Goal: Use online tool/utility

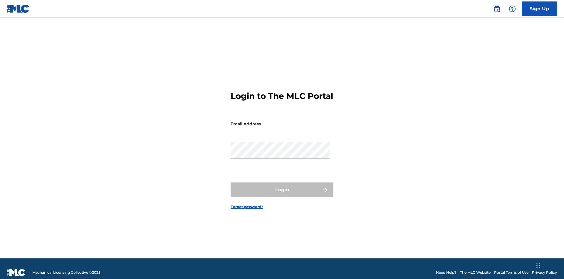
scroll to position [8, 0]
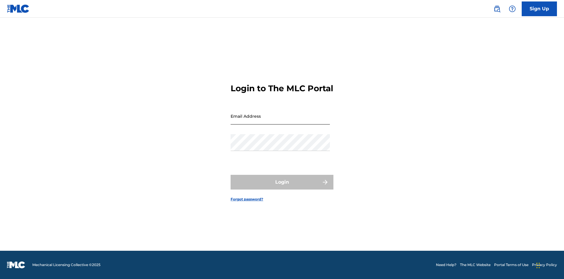
click at [280, 121] on input "Email Address" at bounding box center [280, 116] width 99 height 17
type input "Krystal.Ribble@themlc.com"
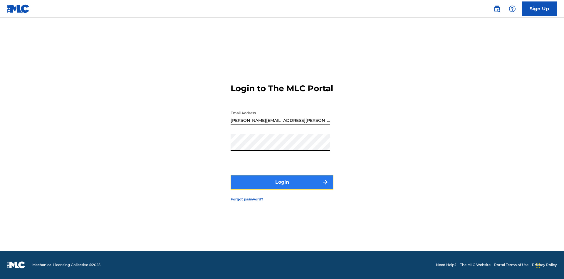
click at [282, 187] on button "Login" at bounding box center [282, 182] width 103 height 15
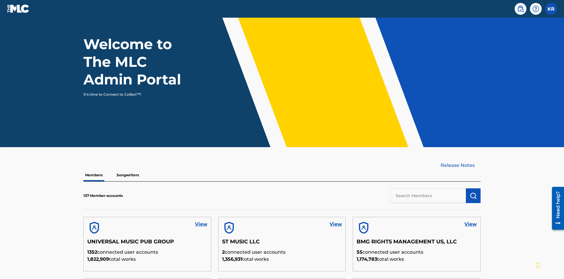
scroll to position [178, 0]
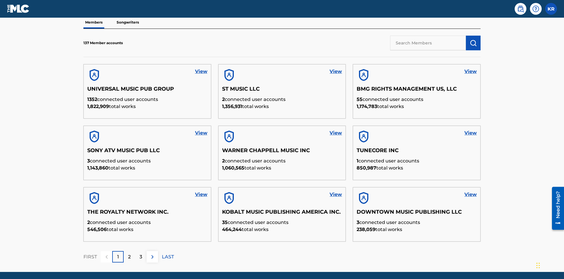
click at [428, 43] on input "text" at bounding box center [428, 43] width 76 height 15
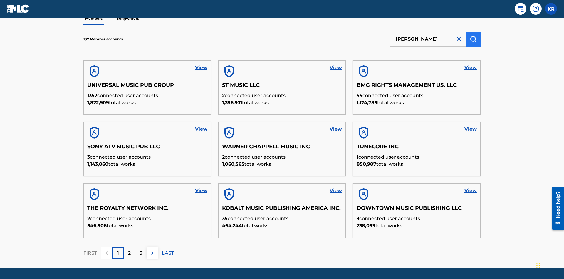
type input "EYAMA MCSINGER"
click at [473, 39] on img "submit" at bounding box center [473, 39] width 7 height 7
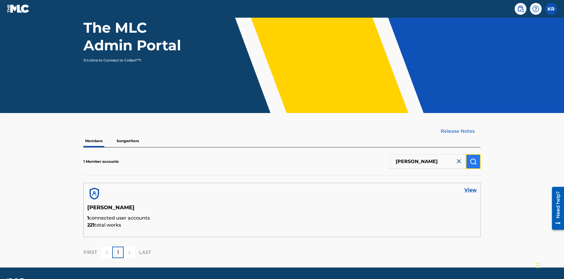
scroll to position [76, 0]
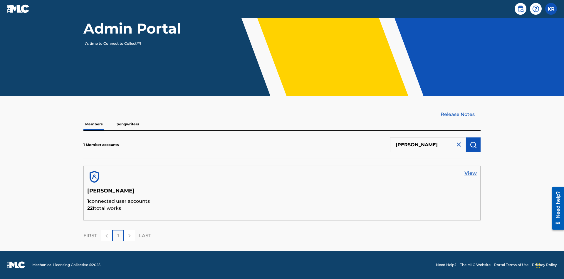
click at [471, 173] on link "View" at bounding box center [471, 173] width 12 height 7
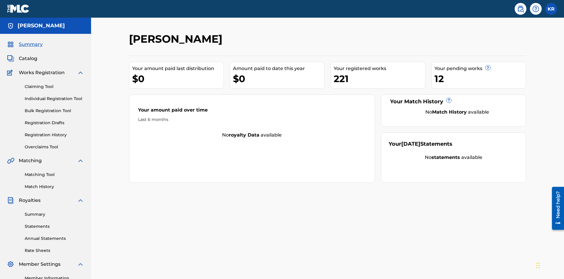
scroll to position [74, 0]
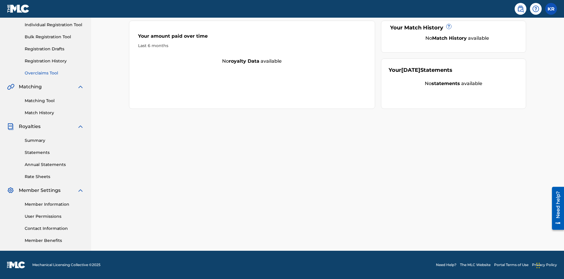
click at [54, 73] on link "Overclaims Tool" at bounding box center [54, 73] width 59 height 6
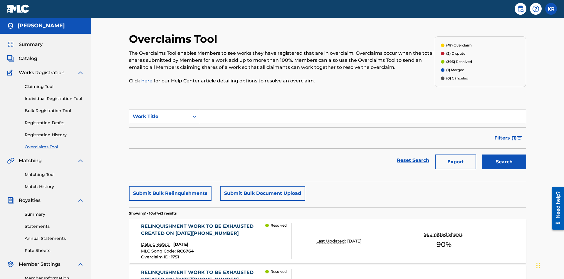
scroll to position [76, 0]
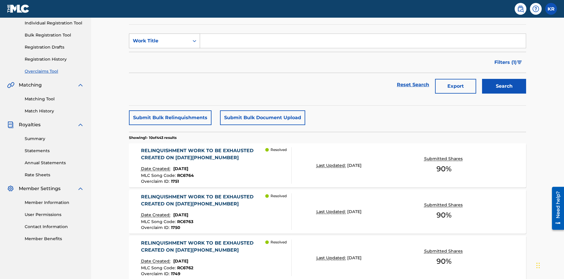
click at [159, 41] on div "Work Title" at bounding box center [159, 40] width 53 height 7
click at [165, 70] on div "Overclaim ID" at bounding box center [164, 70] width 71 height 15
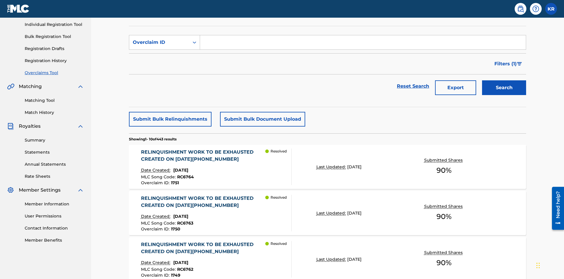
click at [363, 42] on input "Search Form" at bounding box center [363, 42] width 326 height 14
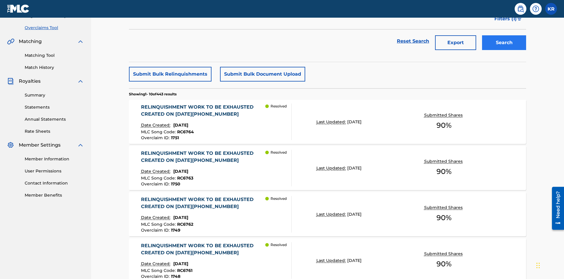
type input "1481"
click at [504, 43] on button "Search" at bounding box center [504, 42] width 44 height 15
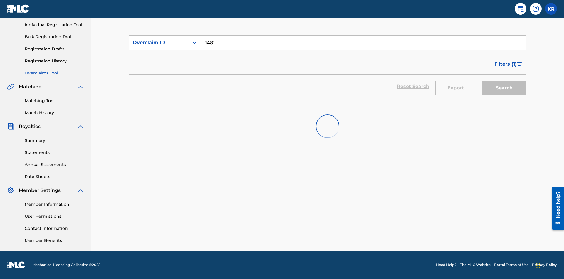
scroll to position [74, 0]
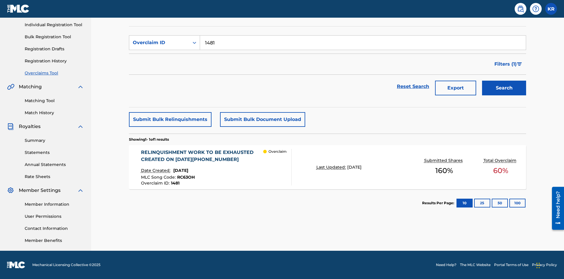
click at [202, 156] on div "RELINQUISHMENT WORK TO BE EXHAUSTED CREATED ON 2025 05 19 #4" at bounding box center [202, 156] width 123 height 14
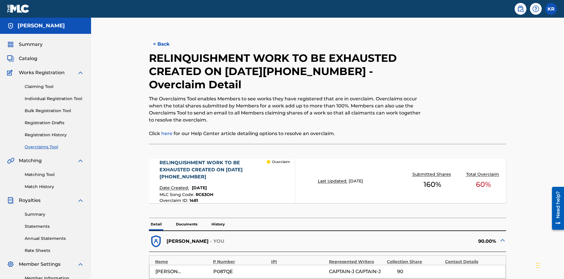
scroll to position [185, 0]
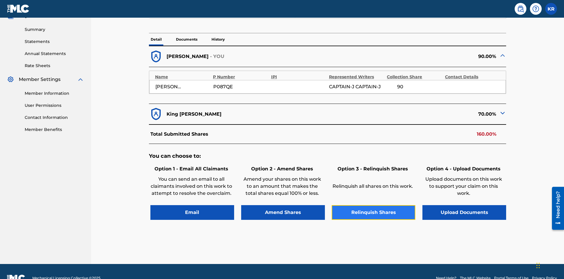
click at [374, 205] on button "Relinquish Shares" at bounding box center [374, 212] width 84 height 15
